Goal: Obtain resource: Obtain resource

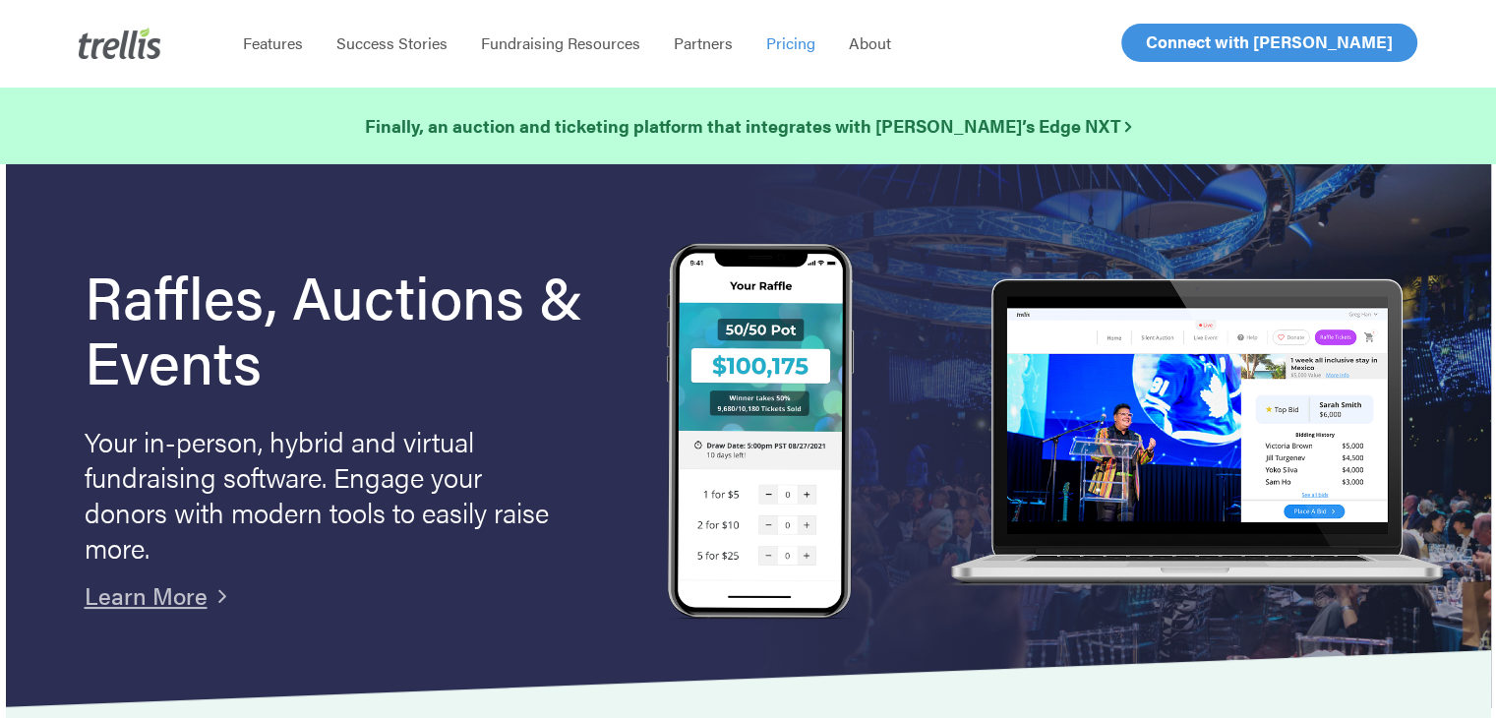
click at [792, 51] on span "Pricing" at bounding box center [790, 42] width 49 height 23
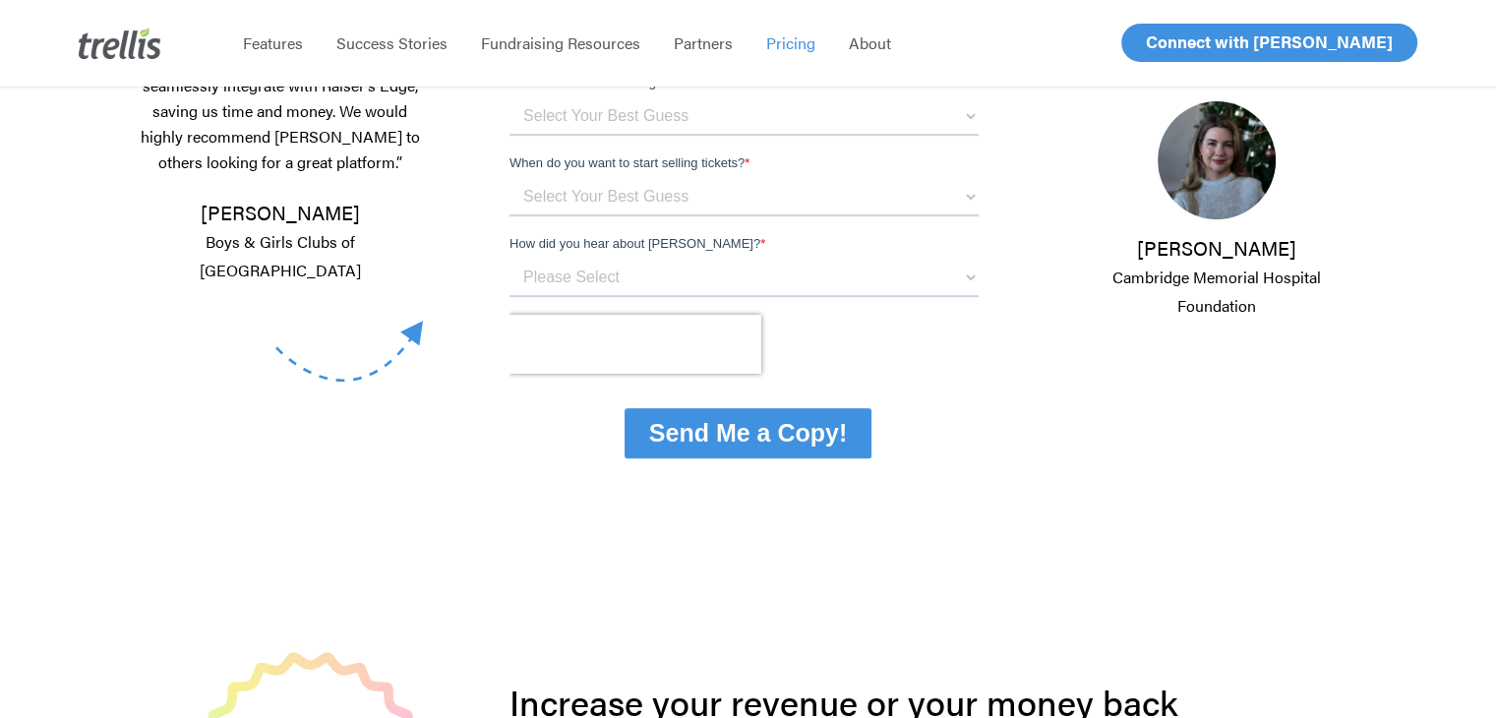
scroll to position [562, 0]
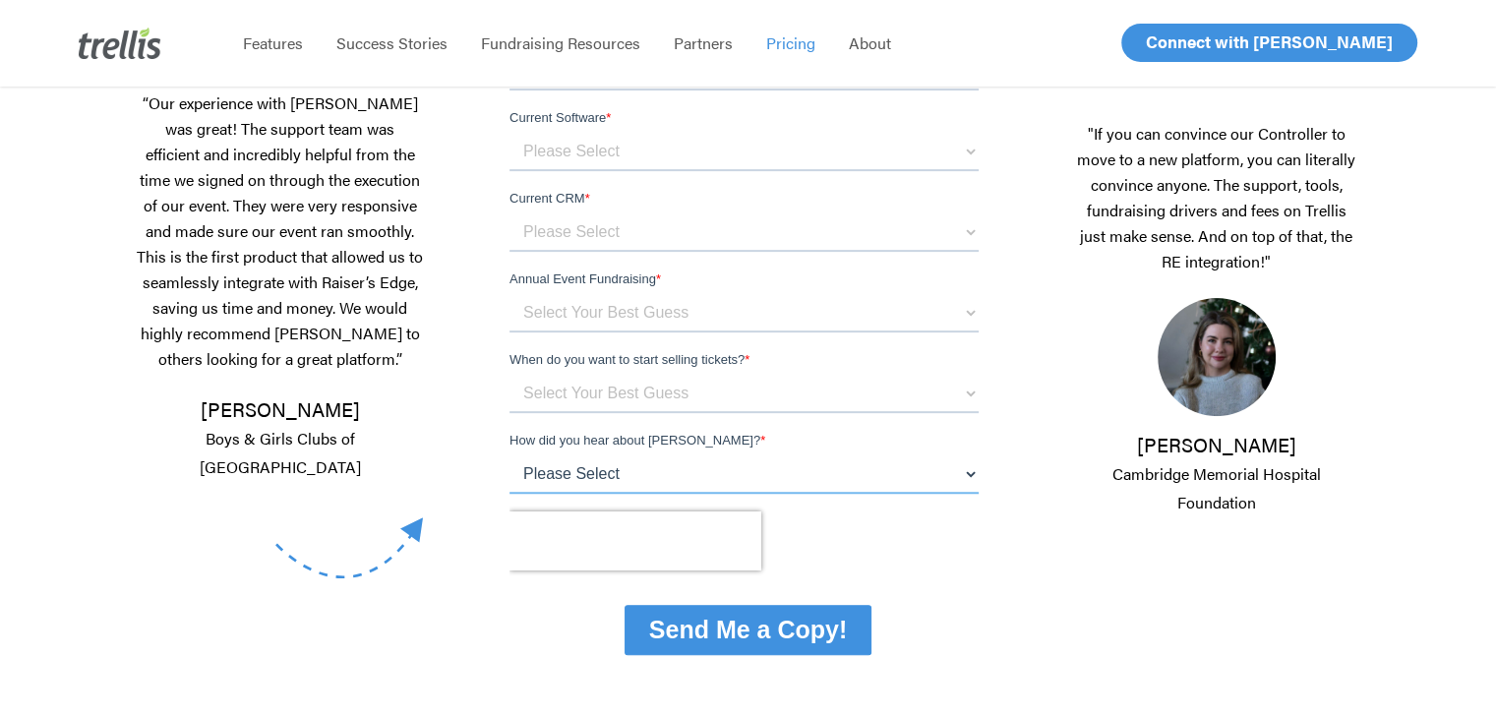
click at [627, 478] on select "Please Select Referral From a Friend Attended an Event that Used Trellis Blackb…" at bounding box center [743, 473] width 469 height 39
select select "Referral From a Friend"
click at [509, 494] on select "Please Select Referral From a Friend Attended an Event that Used Trellis Blackb…" at bounding box center [743, 473] width 469 height 39
click at [643, 394] on select "Select Your Best Guess Unsure 1 - 3 months 3 - 6 months 6 months + Immediately" at bounding box center [743, 393] width 469 height 39
select select "Unsure"
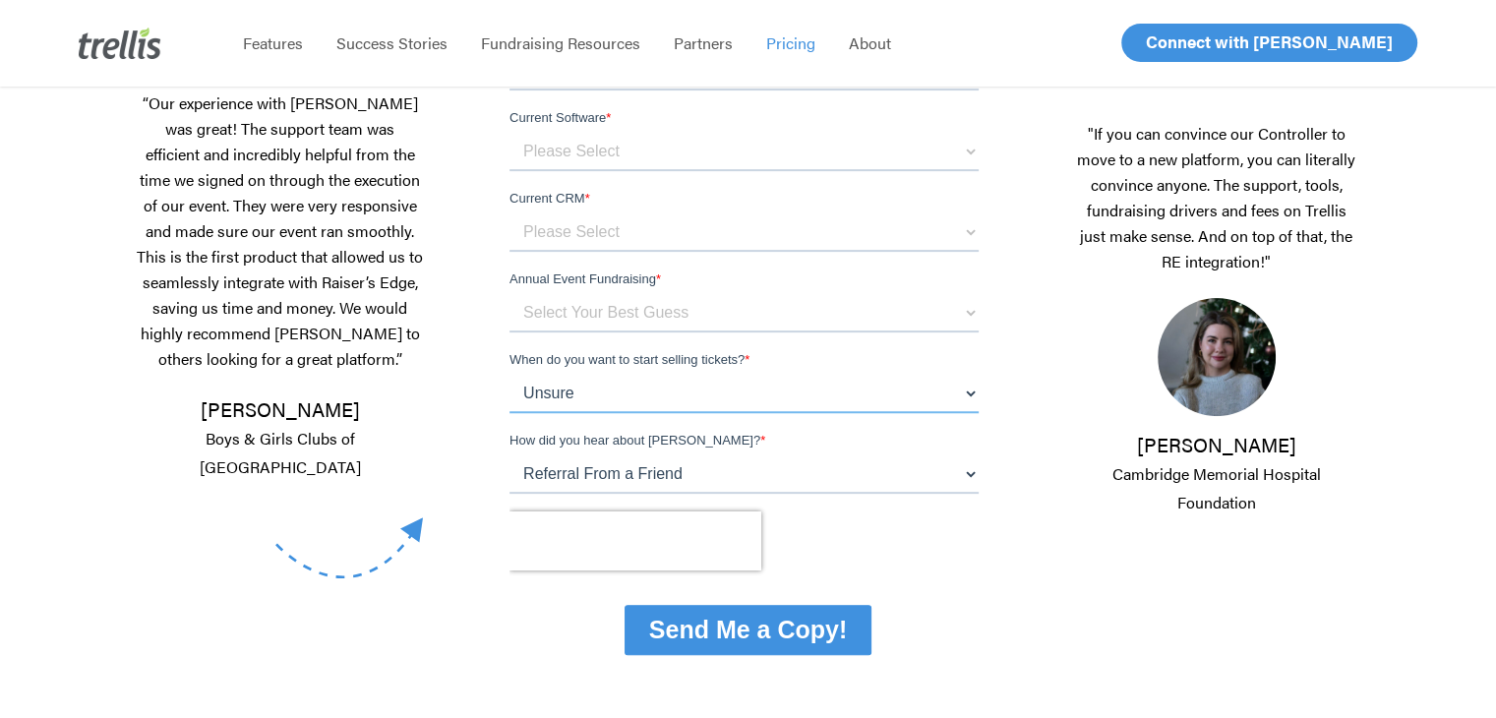
click at [509, 413] on select "Select Your Best Guess Unsure 1 - 3 months 3 - 6 months 6 months + Immediately" at bounding box center [743, 393] width 469 height 39
click at [615, 311] on select "Select Your Best Guess below $150k per year $150k - $500k $500k+" at bounding box center [743, 312] width 469 height 39
select select "below $150k per year"
click at [509, 332] on select "Select Your Best Guess below $150k per year $150k - $500k $500k+" at bounding box center [743, 312] width 469 height 39
click at [640, 306] on select "Select Your Best Guess below $150k per year $150k - $500k $500k+" at bounding box center [743, 312] width 469 height 39
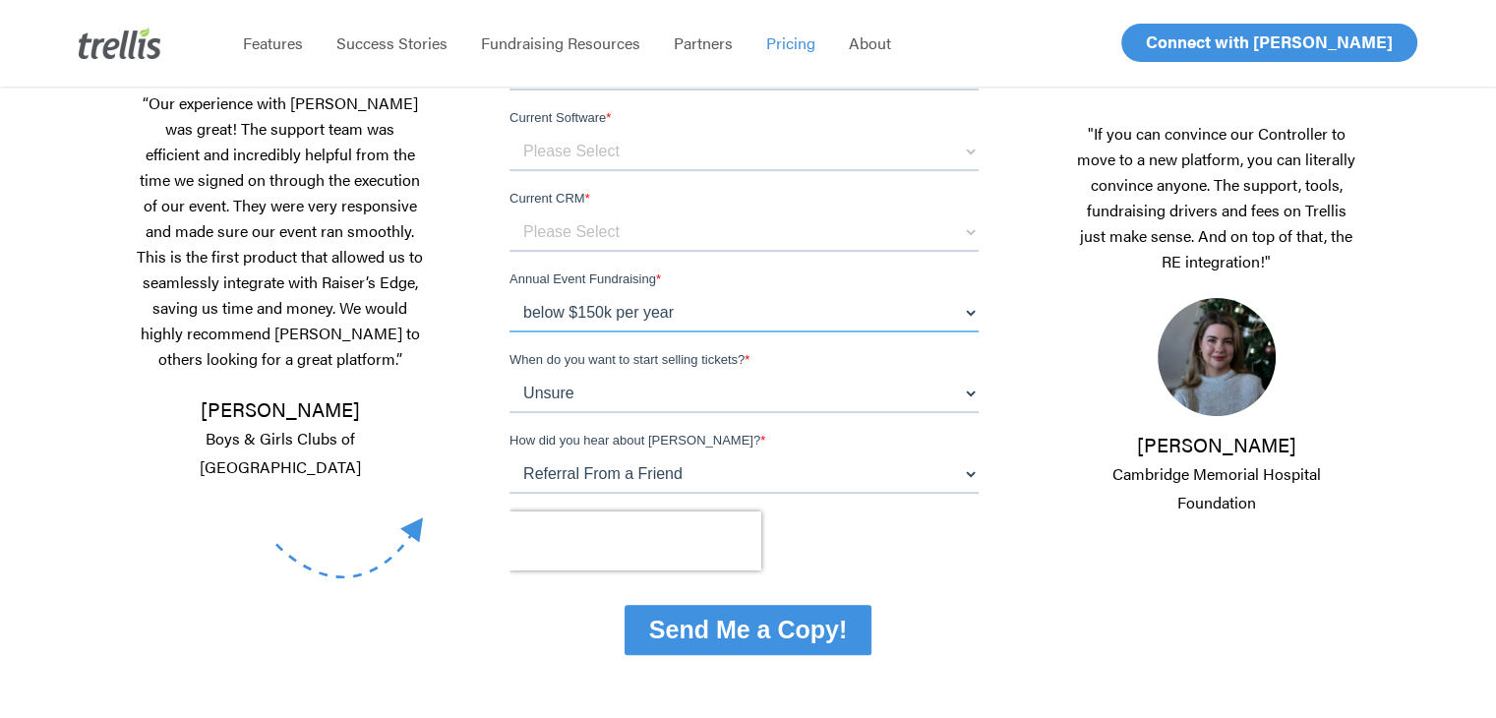
click at [638, 306] on select "Select Your Best Guess below $150k per year $150k - $500k $500k+" at bounding box center [743, 312] width 469 height 39
click at [617, 224] on select "Please Select Blackbaud Raiser's Edge Salesforce Donor Perfect Veracross Virtuo…" at bounding box center [743, 231] width 469 height 39
select select "Other"
click at [509, 252] on select "Please Select Blackbaud Raiser's Edge Salesforce Donor Perfect Veracross Virtuo…" at bounding box center [743, 231] width 469 height 39
click at [592, 151] on select "Please Select OneCause Givesmart GreaterGiving Givergy Other" at bounding box center [743, 151] width 469 height 39
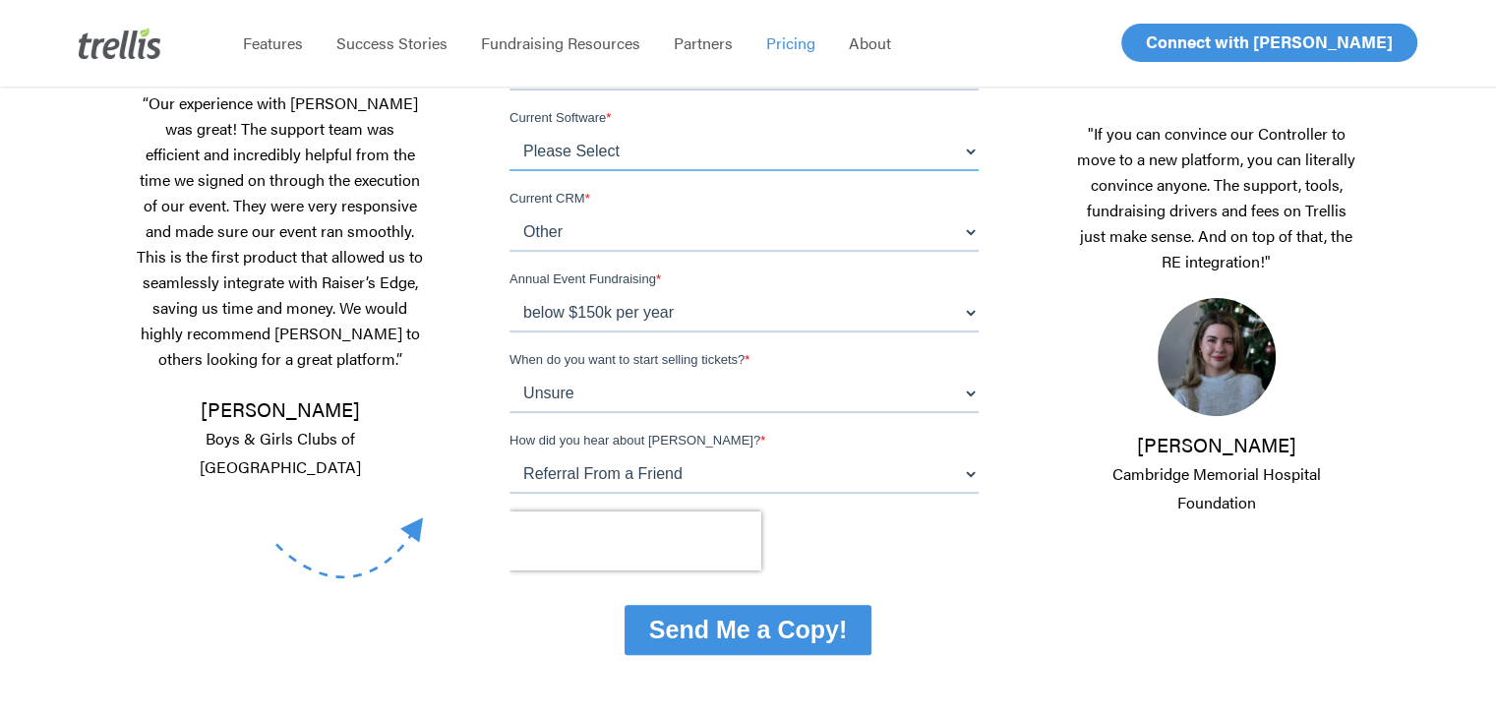
select select "Other"
click at [509, 171] on select "Please Select OneCause Givesmart GreaterGiving Givergy Other" at bounding box center [743, 151] width 469 height 39
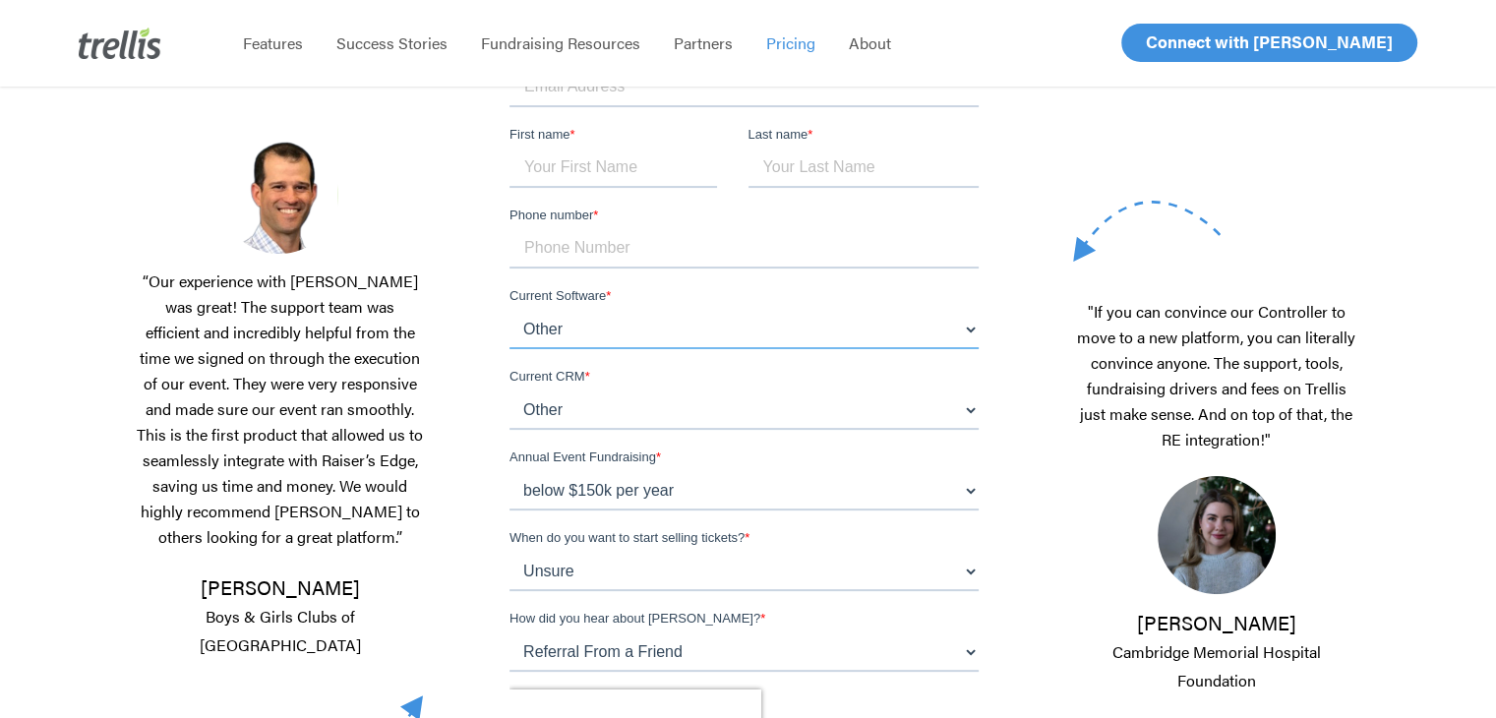
scroll to position [365, 0]
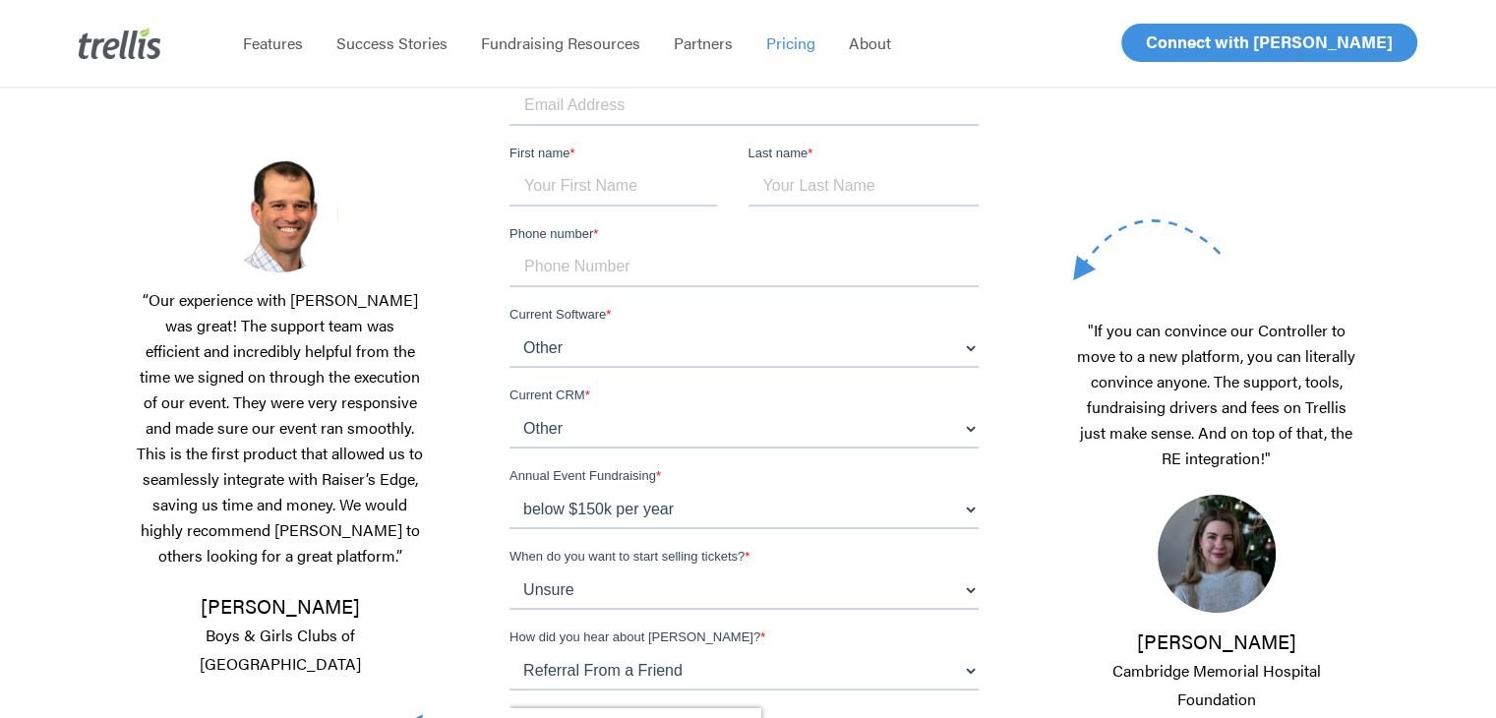
click at [591, 267] on input "Phone number *" at bounding box center [743, 267] width 469 height 39
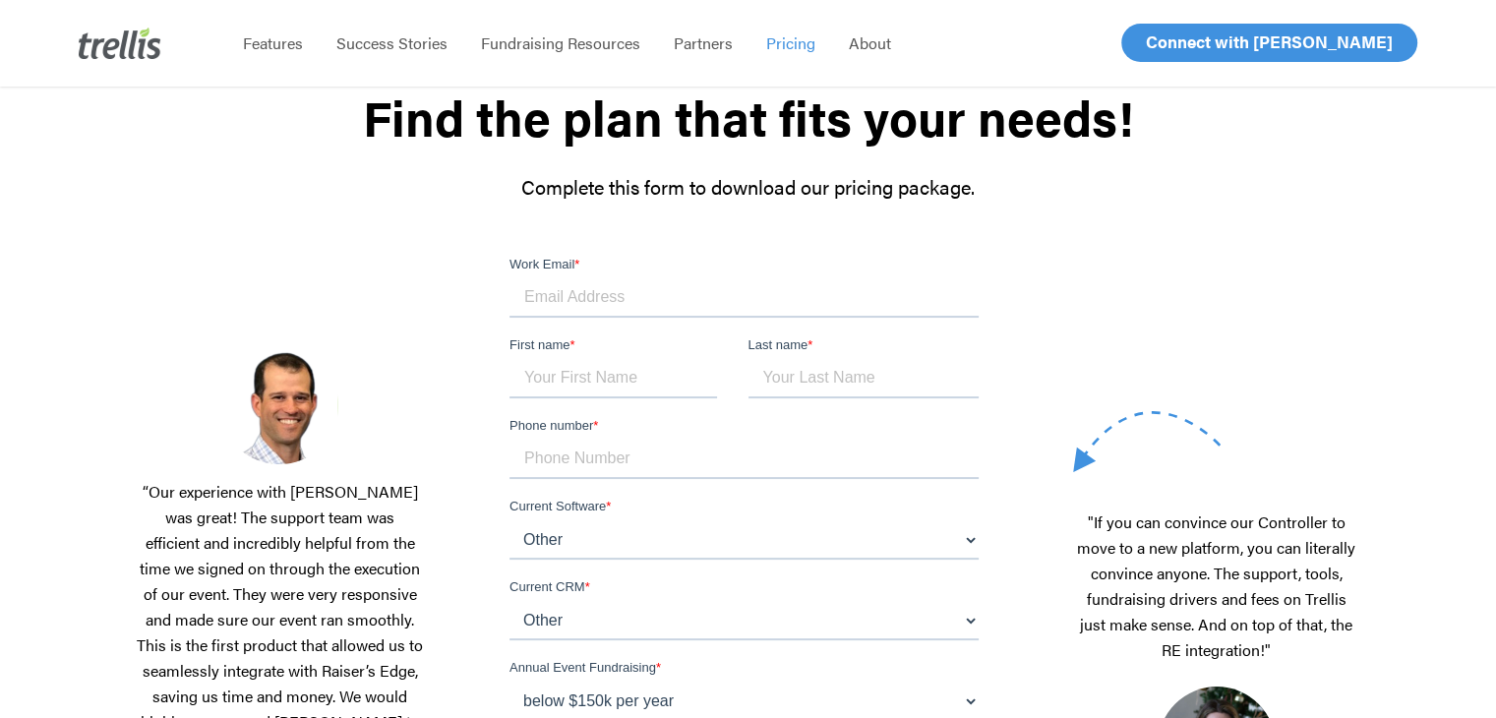
scroll to position [168, 0]
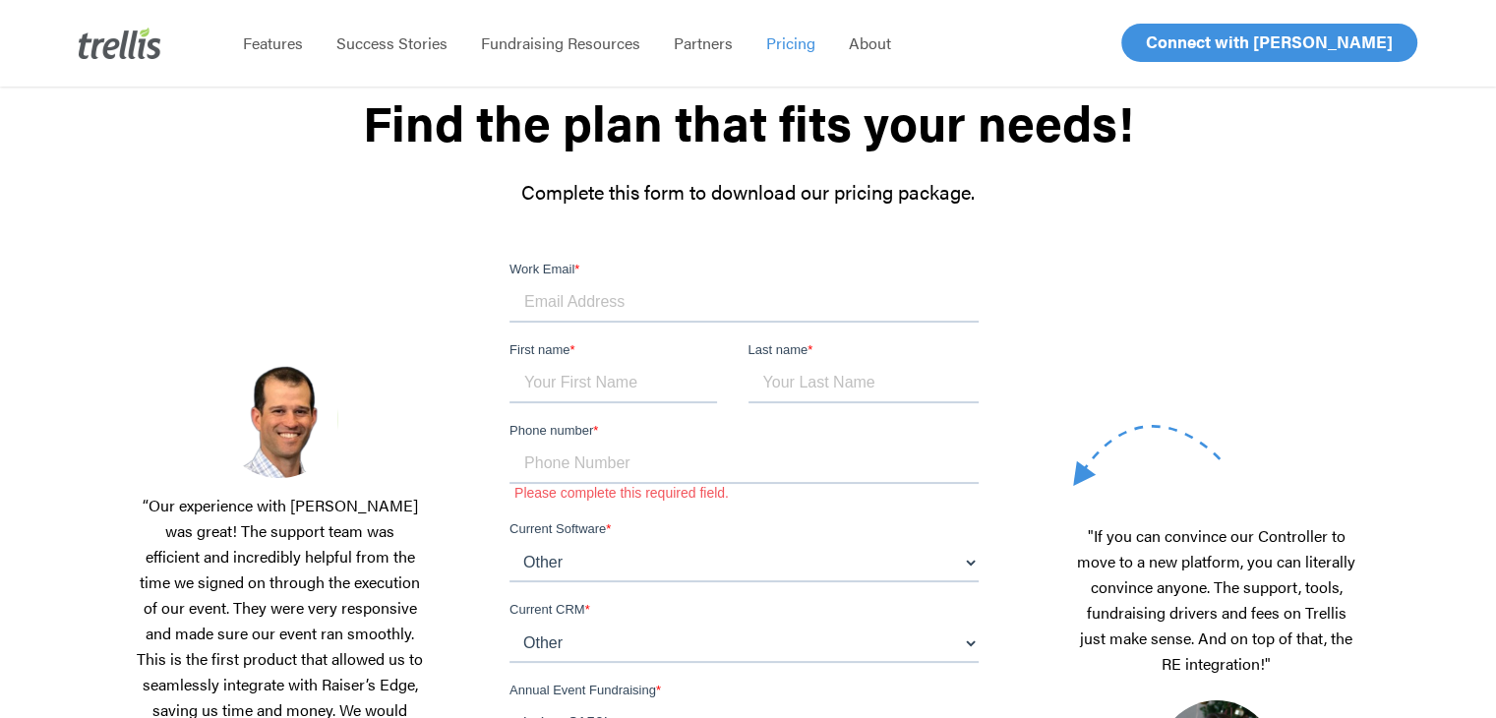
click at [585, 303] on input "Work Email *" at bounding box center [743, 302] width 469 height 39
type input "elizabeth.dixon@smu.ca"
type input "Elizabeth"
type input "Dixon"
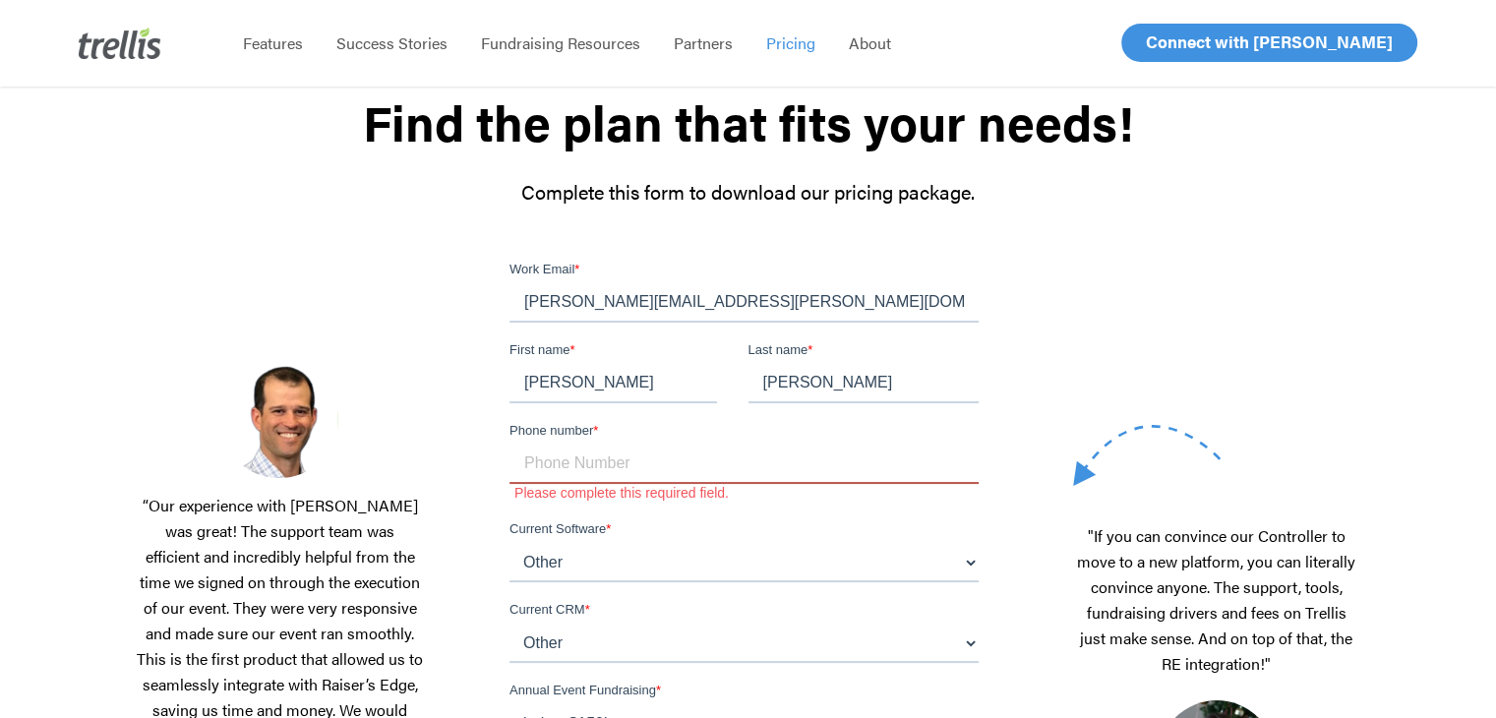
click at [600, 465] on input "Phone number *" at bounding box center [743, 464] width 469 height 39
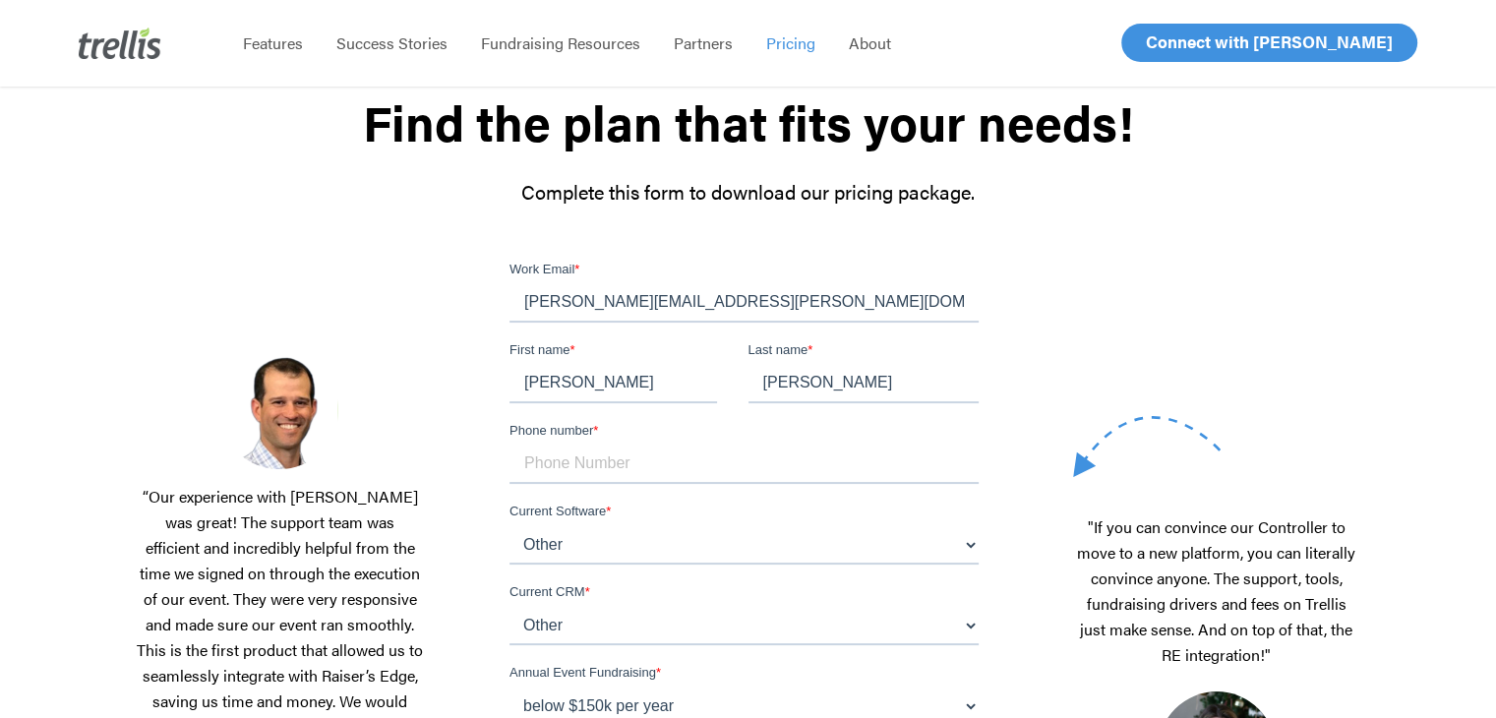
type input "19024147802"
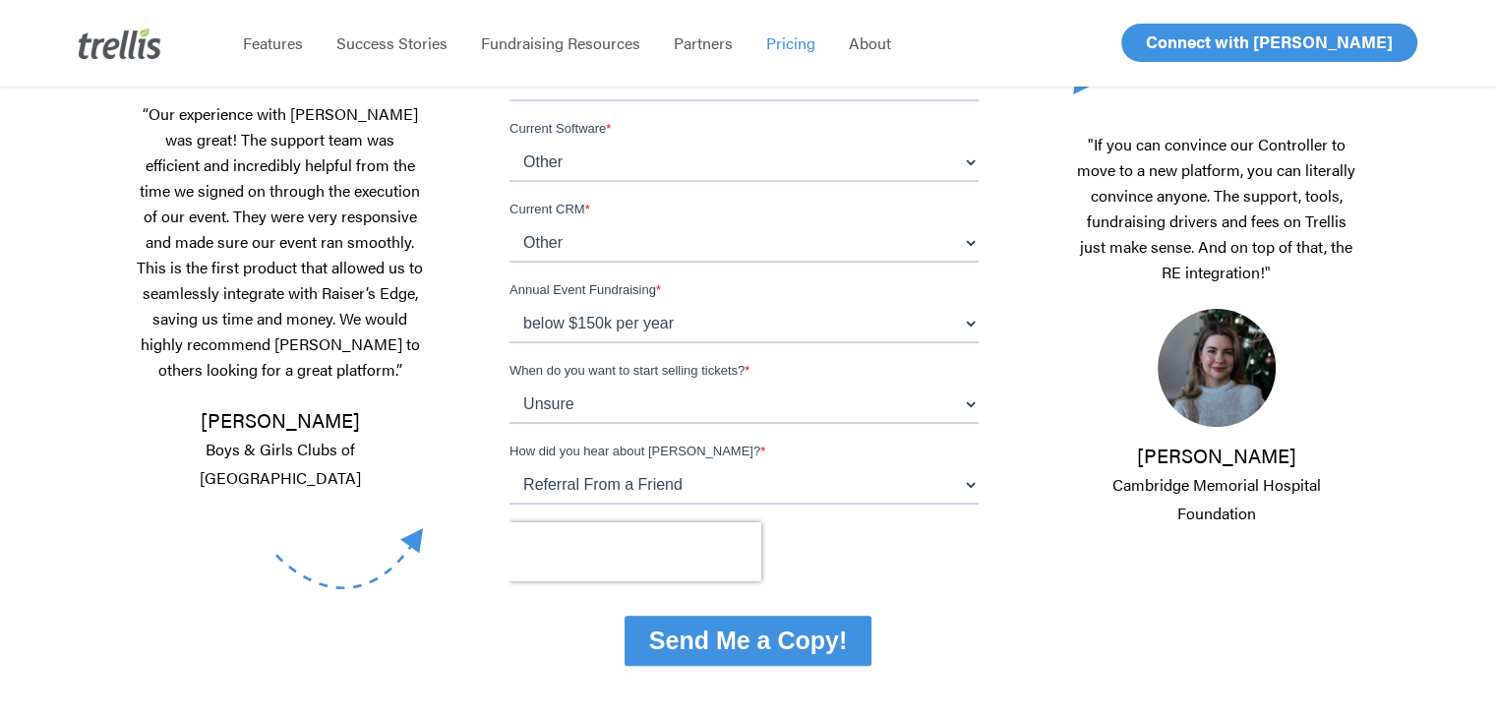
scroll to position [660, 0]
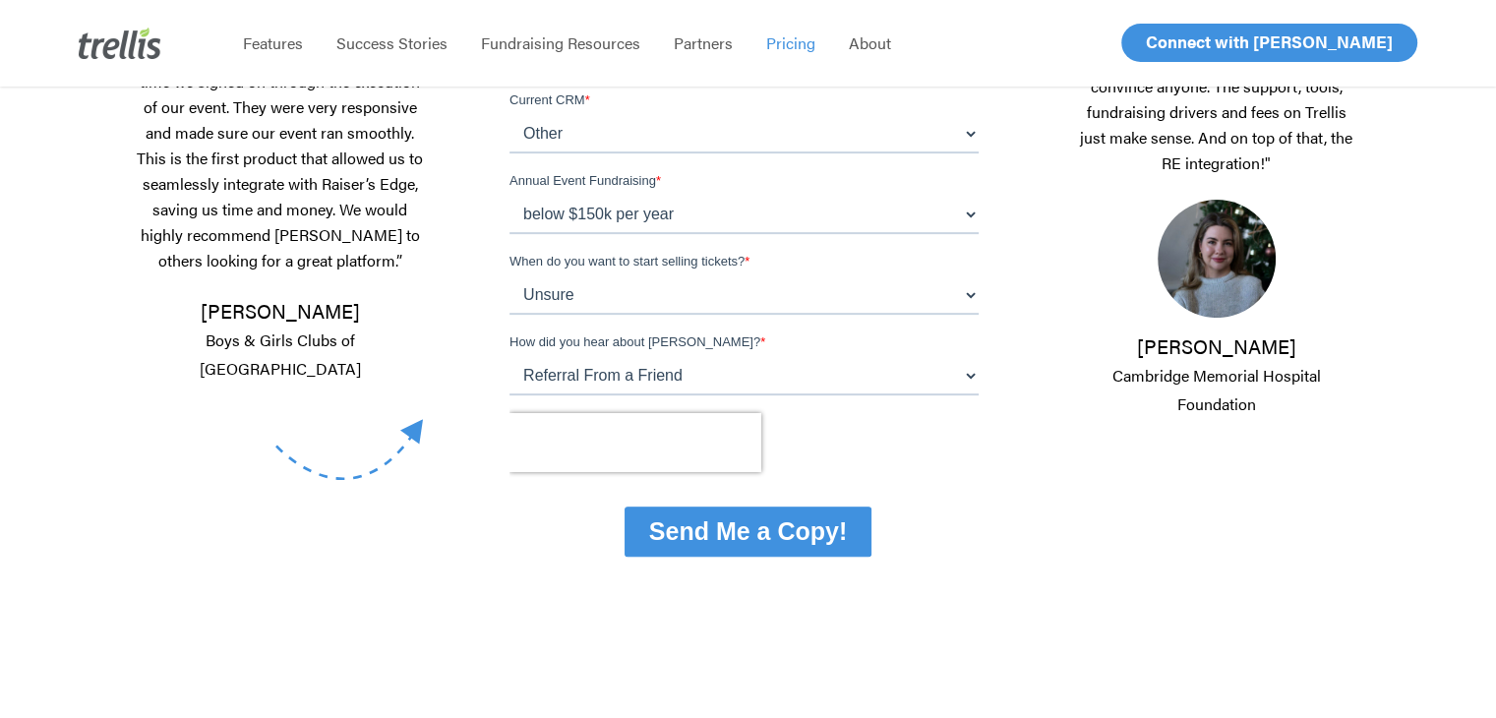
click at [761, 538] on input "Send Me a Copy!" at bounding box center [748, 532] width 247 height 50
